Goal: Information Seeking & Learning: Learn about a topic

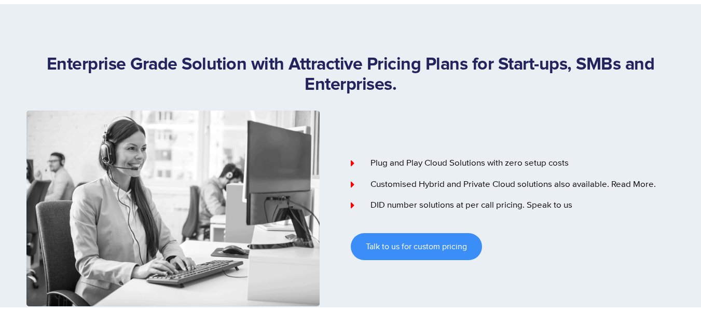
scroll to position [83, 0]
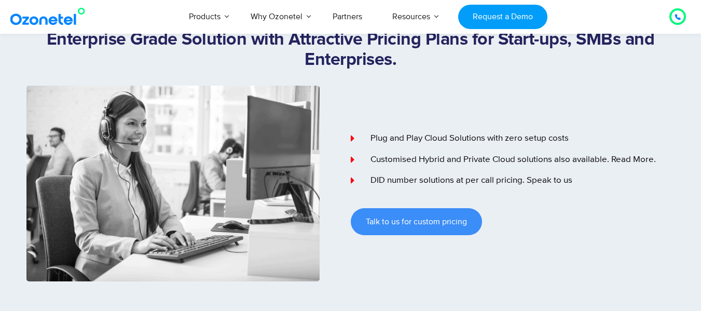
click at [0, 177] on section "Enterprise Grade Solution with Attractive Pricing Plans for Start-ups, SMBs and…" at bounding box center [350, 126] width 701 height 309
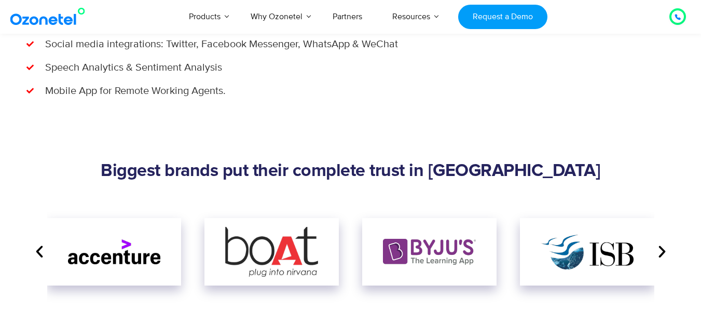
scroll to position [1183, 0]
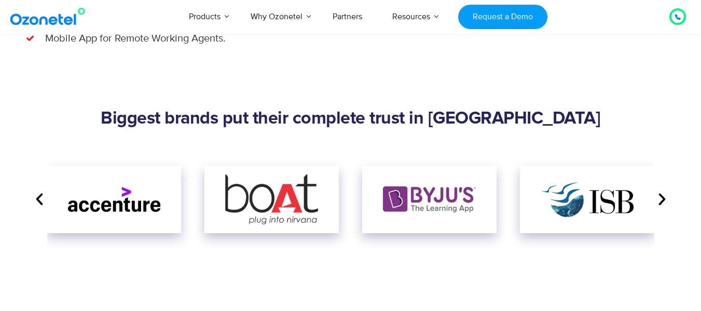
click at [663, 195] on icon "Next slide" at bounding box center [662, 200] width 16 height 16
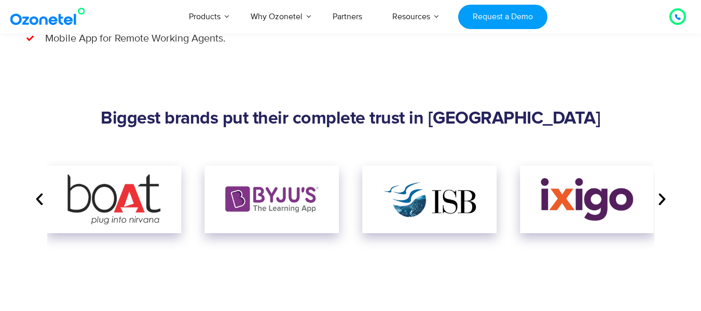
click at [663, 195] on icon "Next slide" at bounding box center [662, 200] width 16 height 16
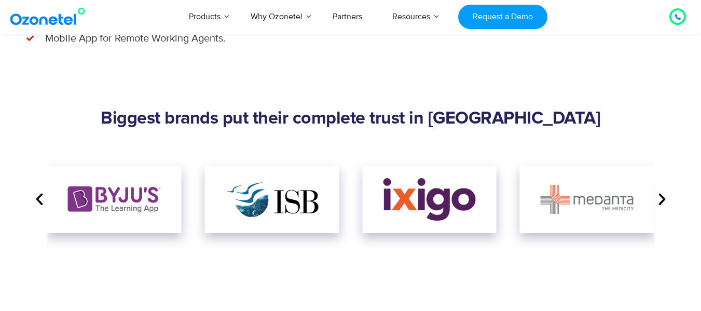
click at [663, 195] on icon "Next slide" at bounding box center [662, 200] width 16 height 16
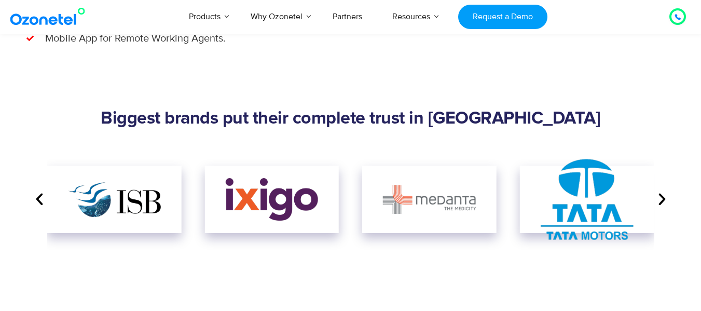
click at [663, 195] on icon "Next slide" at bounding box center [662, 200] width 16 height 16
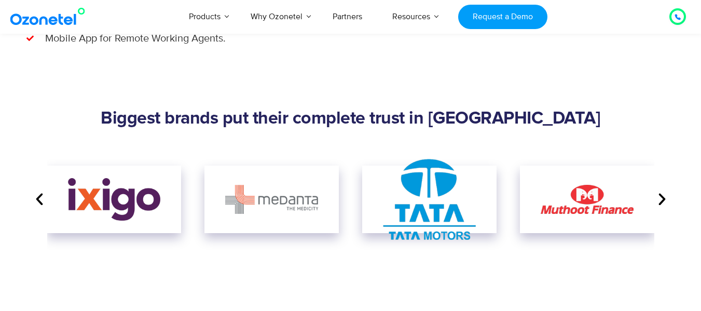
click at [663, 195] on icon "Next slide" at bounding box center [662, 200] width 16 height 16
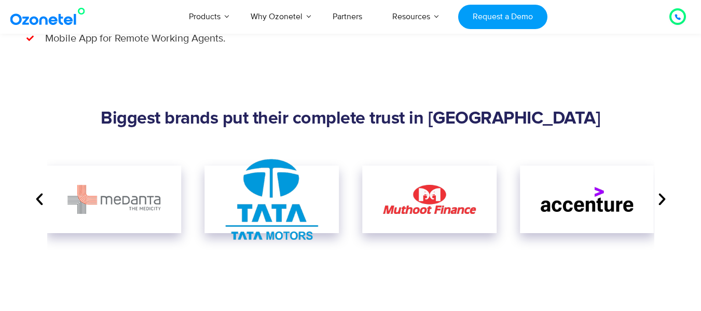
click at [663, 195] on icon "Next slide" at bounding box center [662, 200] width 16 height 16
